Goal: Task Accomplishment & Management: Use online tool/utility

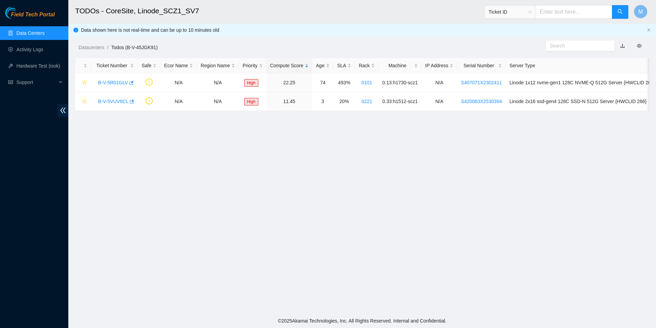
click at [34, 32] on link "Data Centers" at bounding box center [30, 32] width 28 height 5
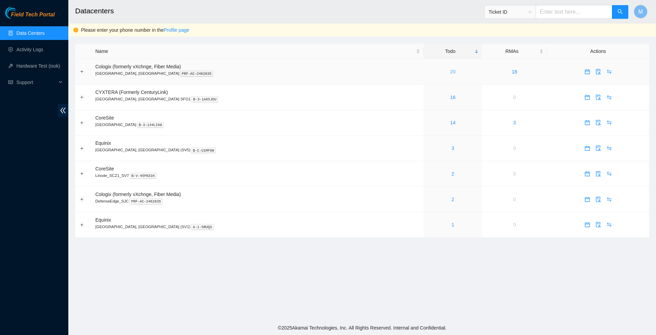
click at [450, 74] on link "20" at bounding box center [452, 71] width 5 height 5
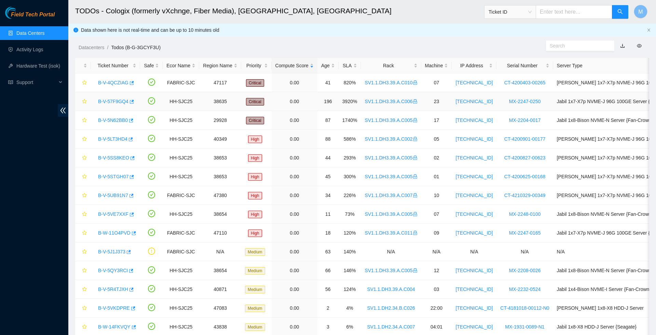
scroll to position [8, 0]
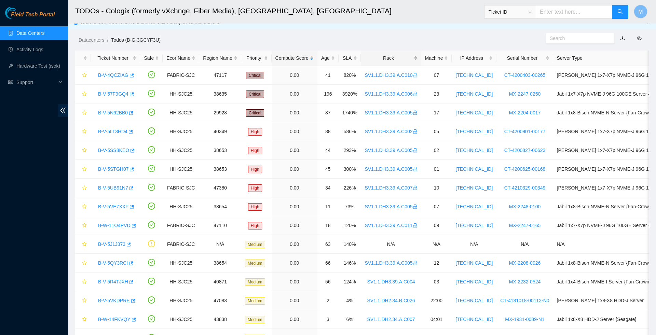
click at [399, 59] on div "Rack" at bounding box center [390, 58] width 53 height 8
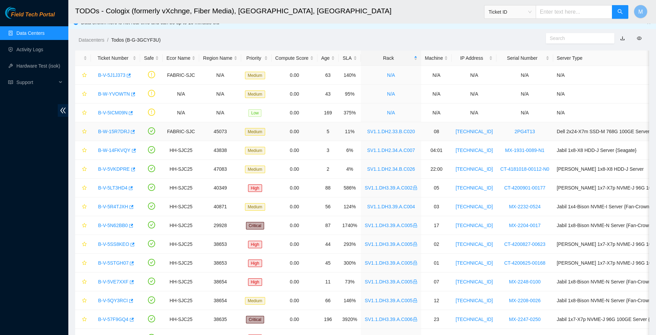
click at [105, 133] on link "B-W-15R7DRJ" at bounding box center [113, 131] width 31 height 5
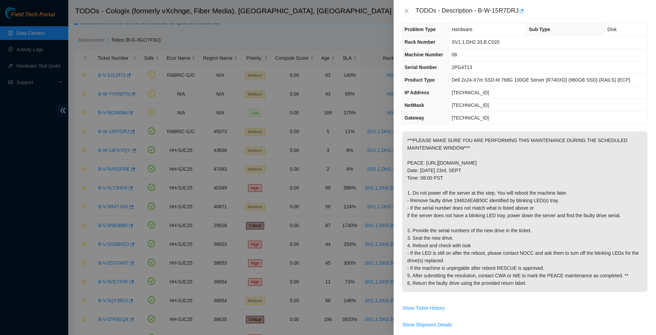
scroll to position [12, 0]
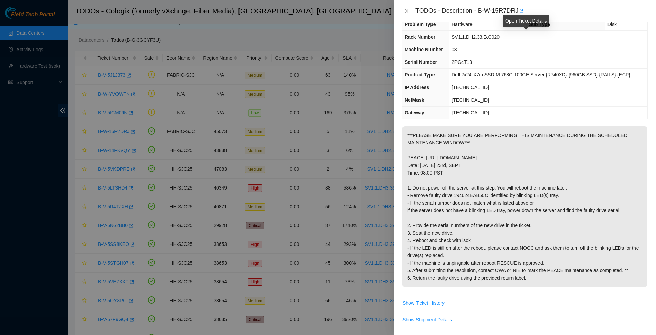
click at [531, 13] on div "TODOs - Description - B-W-15R7DRJ" at bounding box center [531, 10] width 232 height 11
click at [523, 12] on icon "button" at bounding box center [520, 11] width 5 height 5
click at [409, 10] on button "Close" at bounding box center [407, 11] width 10 height 6
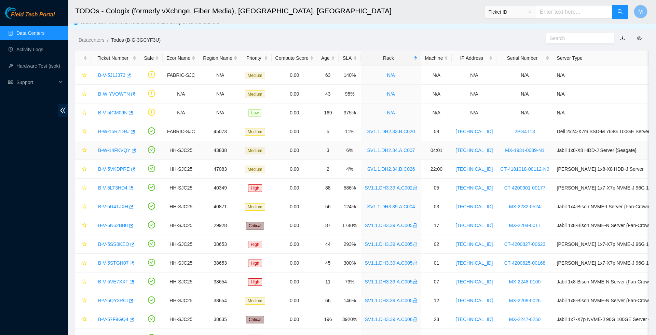
click at [115, 150] on link "B-W-14FKVQY" at bounding box center [114, 150] width 32 height 5
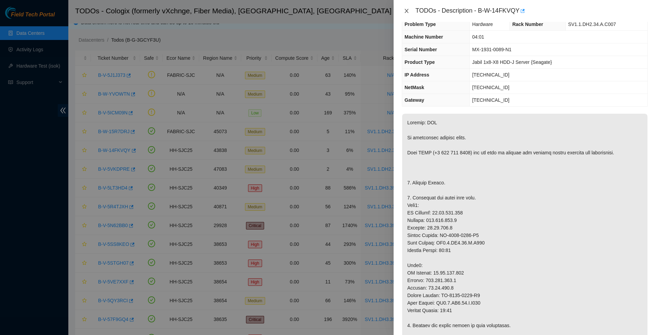
click at [406, 8] on icon "close" at bounding box center [406, 10] width 5 height 5
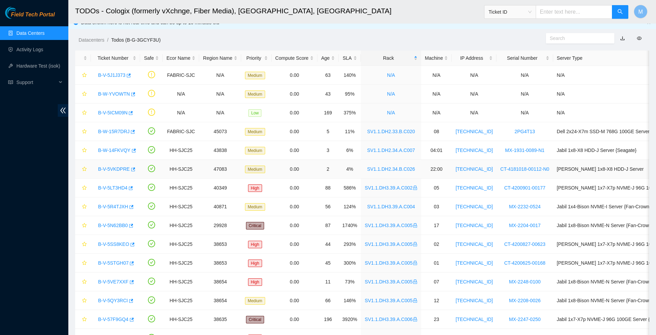
click at [112, 167] on link "B-V-5VKDPRE" at bounding box center [114, 168] width 32 height 5
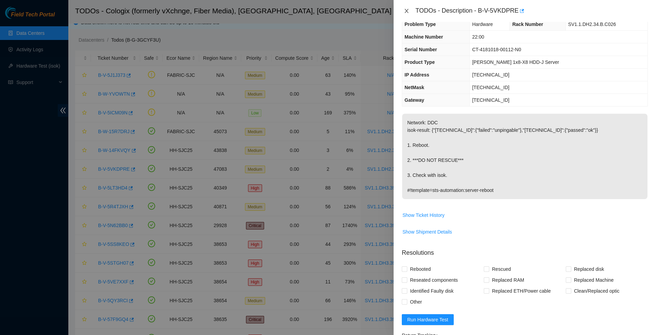
click at [407, 12] on icon "close" at bounding box center [406, 11] width 4 height 4
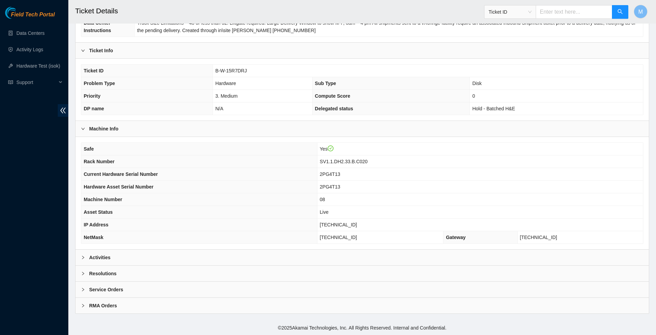
scroll to position [123, 0]
click at [83, 255] on icon "right" at bounding box center [83, 257] width 4 height 4
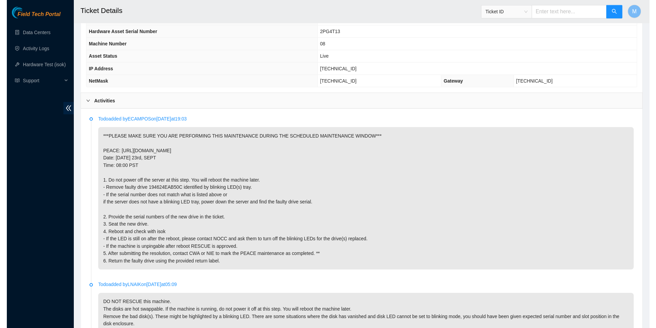
scroll to position [254, 0]
